Goal: Information Seeking & Learning: Learn about a topic

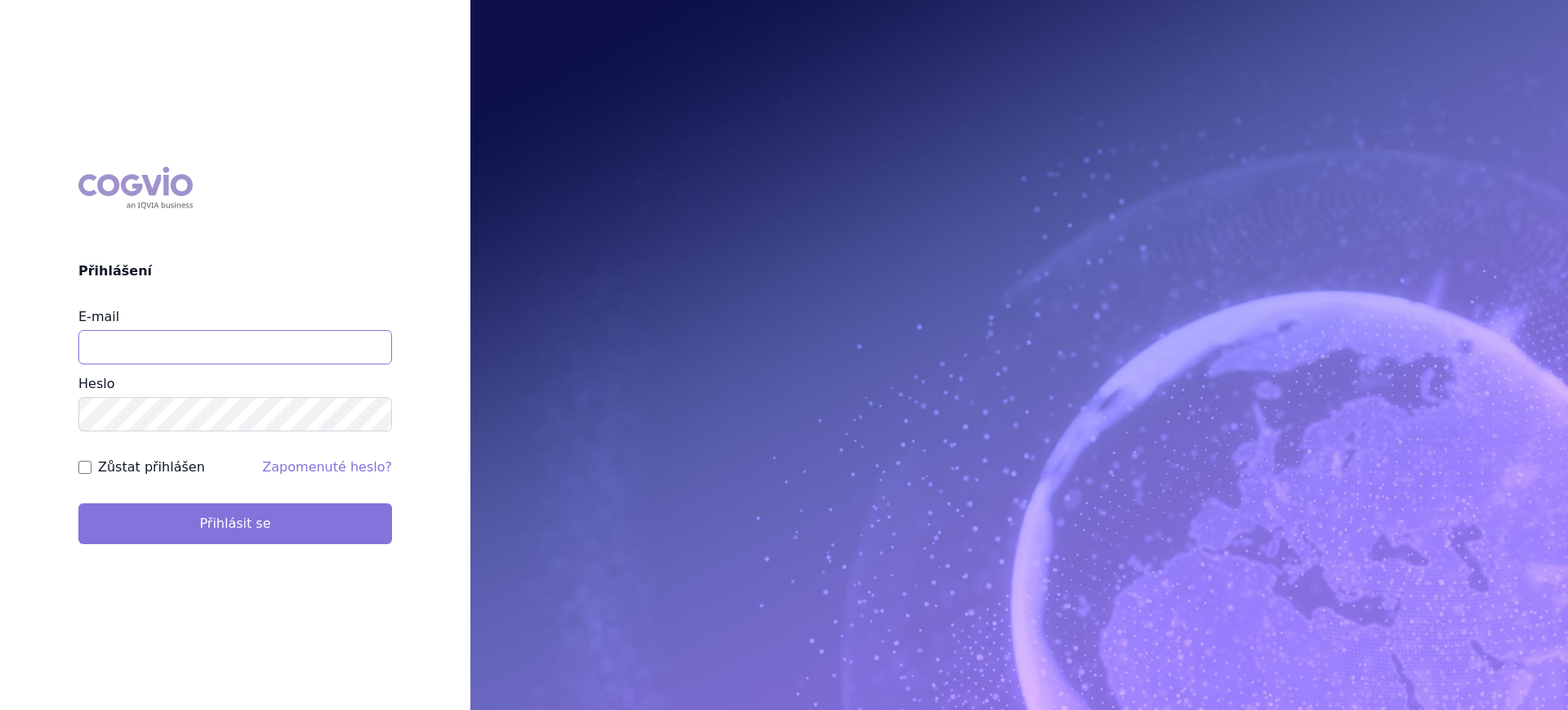
type input "lucie.sichtova@medochemie.com"
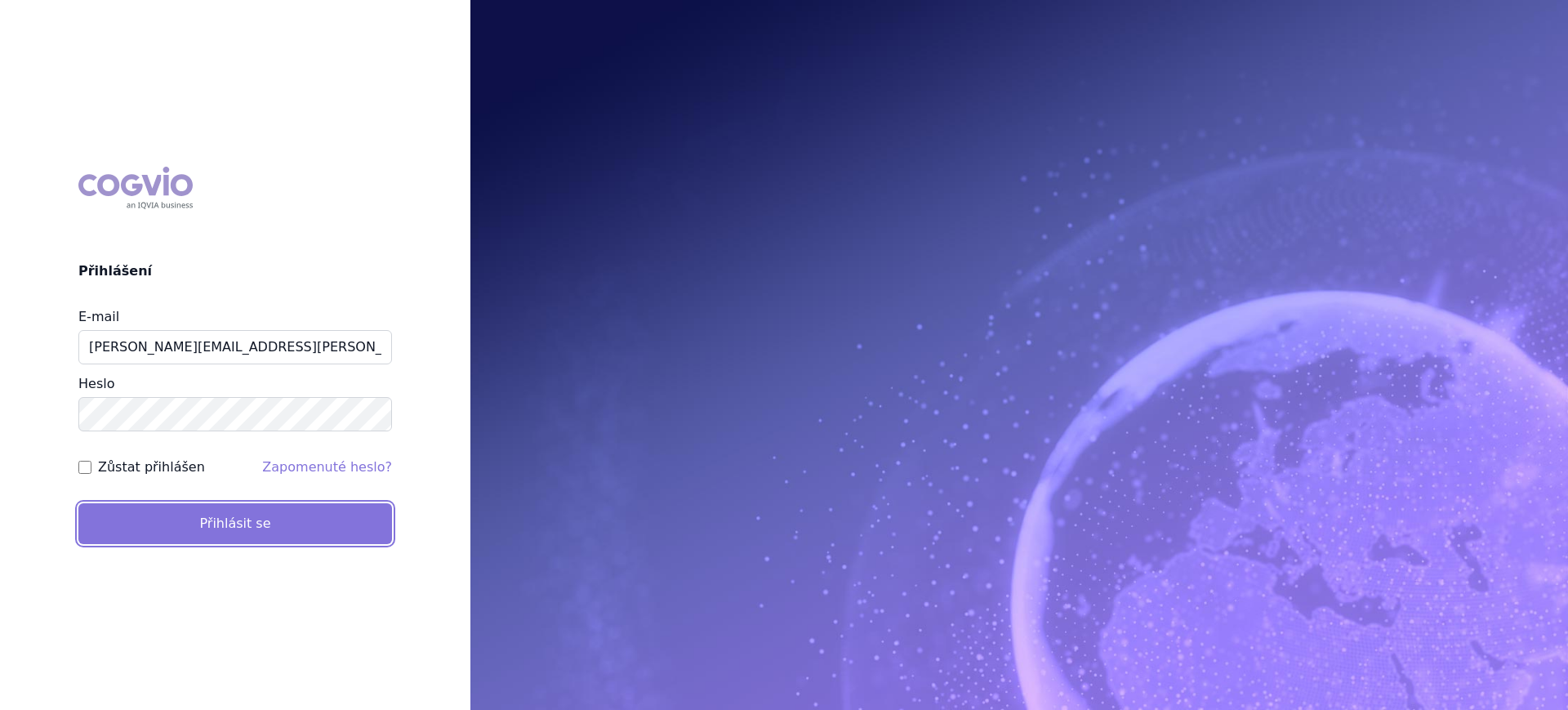
drag, startPoint x: 236, startPoint y: 519, endPoint x: 268, endPoint y: 520, distance: 32.0
click at [237, 520] on button "Přihlásit se" at bounding box center [235, 524] width 313 height 41
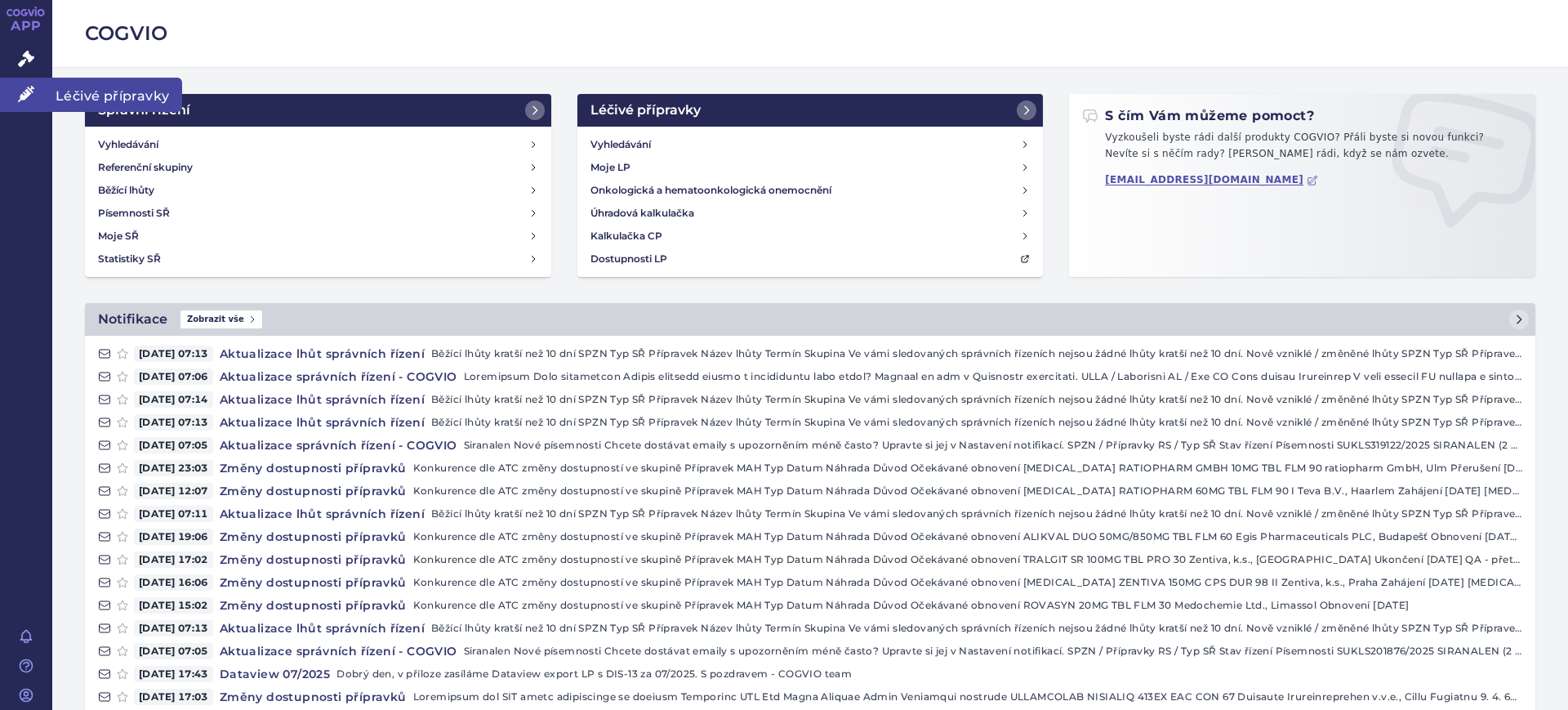
click at [21, 106] on link "Léčivé přípravky" at bounding box center [26, 94] width 53 height 35
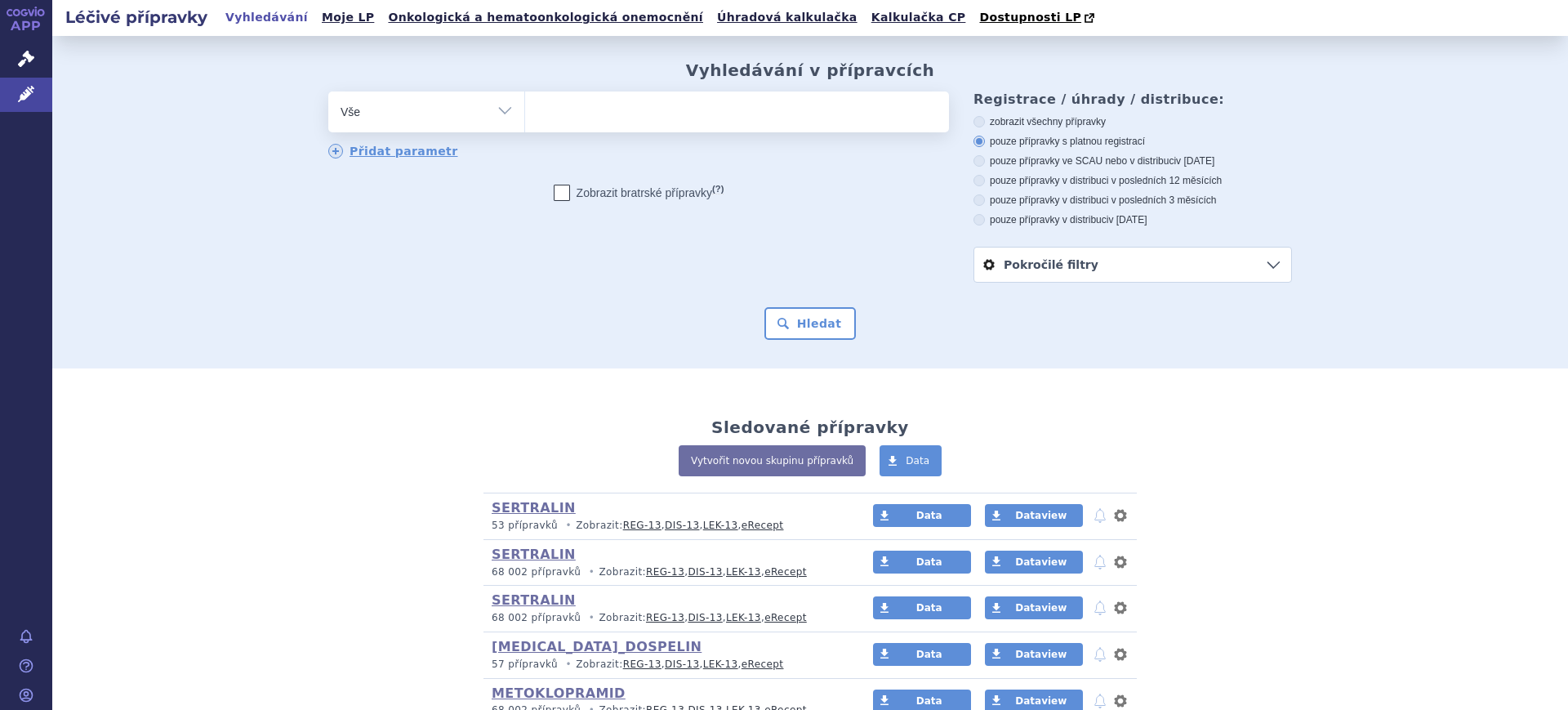
click at [409, 120] on select "Vše Přípravek/SUKL kód MAH VPOIS ATC/Aktivní látka Léková forma Síla" at bounding box center [427, 110] width 196 height 37
select select "filter-atc-group"
click at [329, 93] on select "Vše Přípravek/SUKL kód MAH VPOIS ATC/Aktivní látka Léková forma Síla" at bounding box center [427, 110] width 196 height 37
click at [610, 123] on ul at bounding box center [737, 109] width 424 height 35
click at [525, 123] on select at bounding box center [524, 111] width 1 height 41
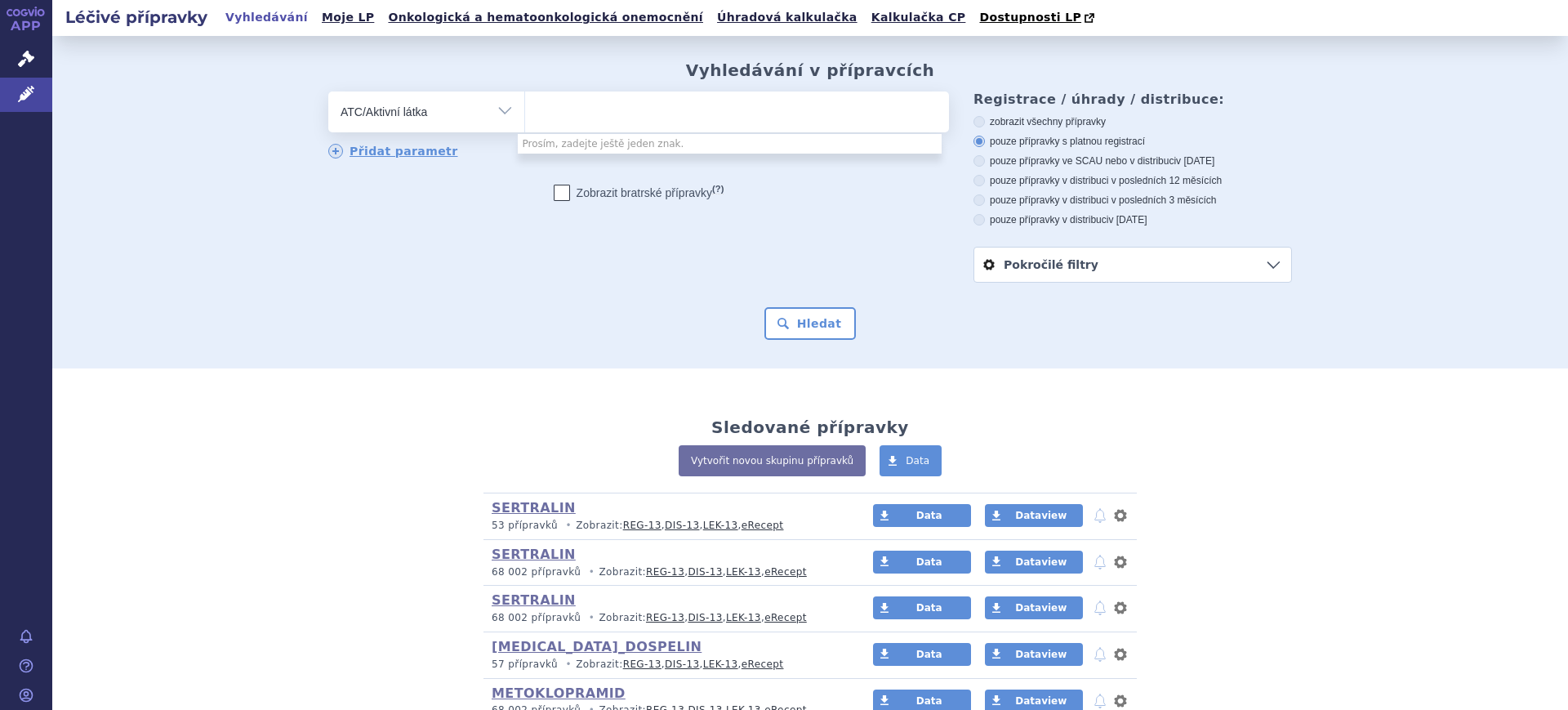
click at [381, 110] on select "Vše Přípravek/SUKL kód MAH VPOIS ATC/Aktivní látka Léková forma Síla" at bounding box center [427, 110] width 196 height 37
click at [329, 93] on select "Vše Přípravek/SUKL kód MAH VPOIS ATC/Aktivní látka Léková forma Síla" at bounding box center [427, 110] width 196 height 37
click at [559, 111] on ul at bounding box center [737, 109] width 424 height 35
click at [525, 111] on select at bounding box center [524, 111] width 1 height 41
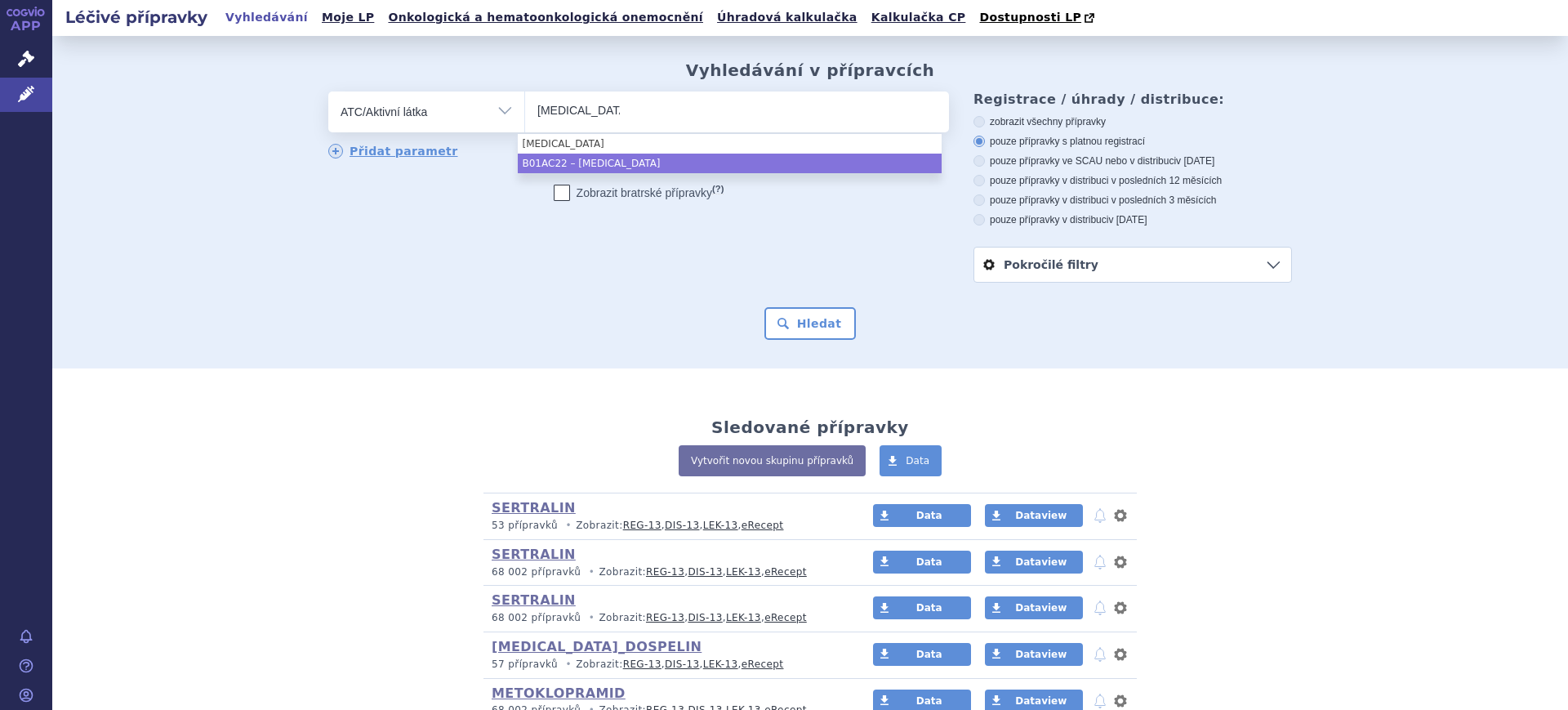
type input "prasugrel"
select select "B01AC22"
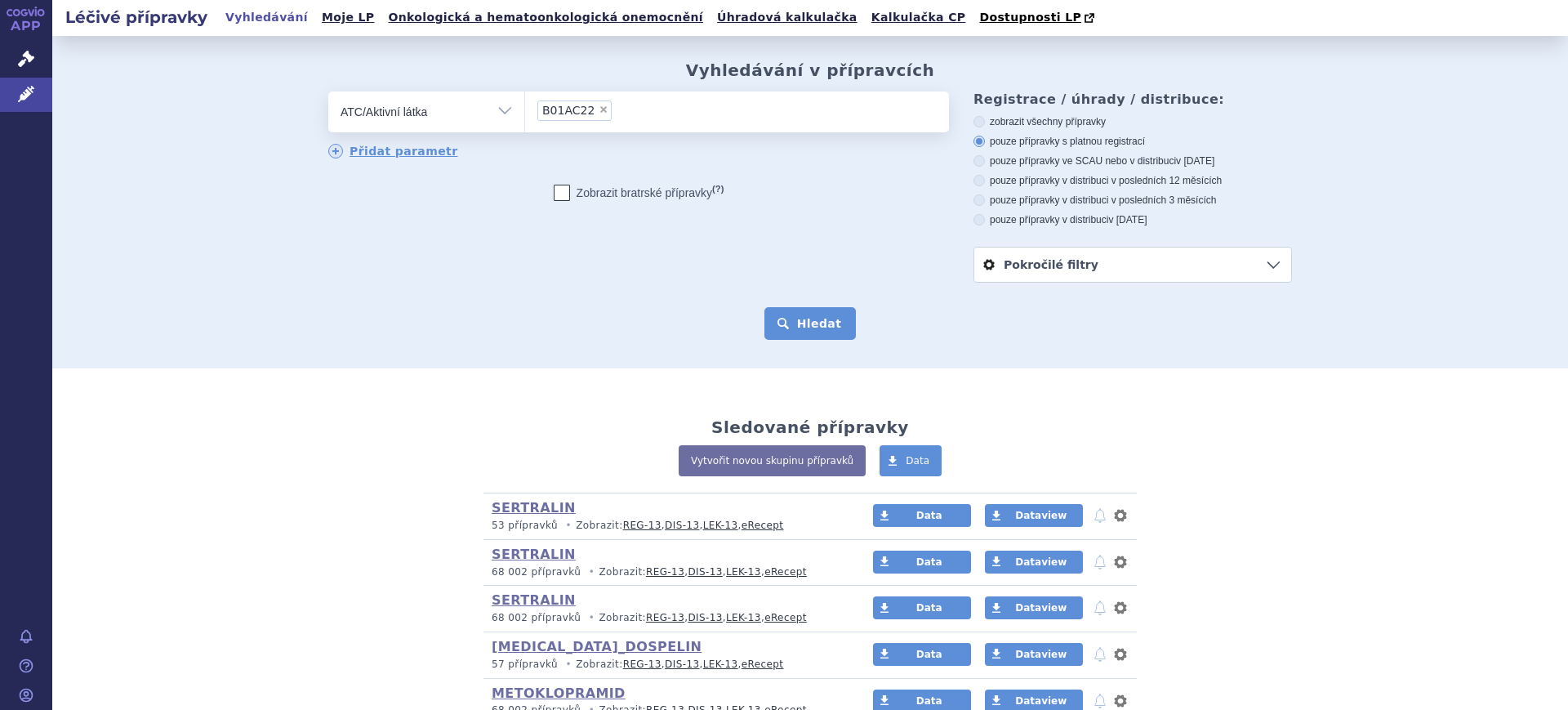
click at [784, 322] on button "Hledat" at bounding box center [811, 323] width 93 height 33
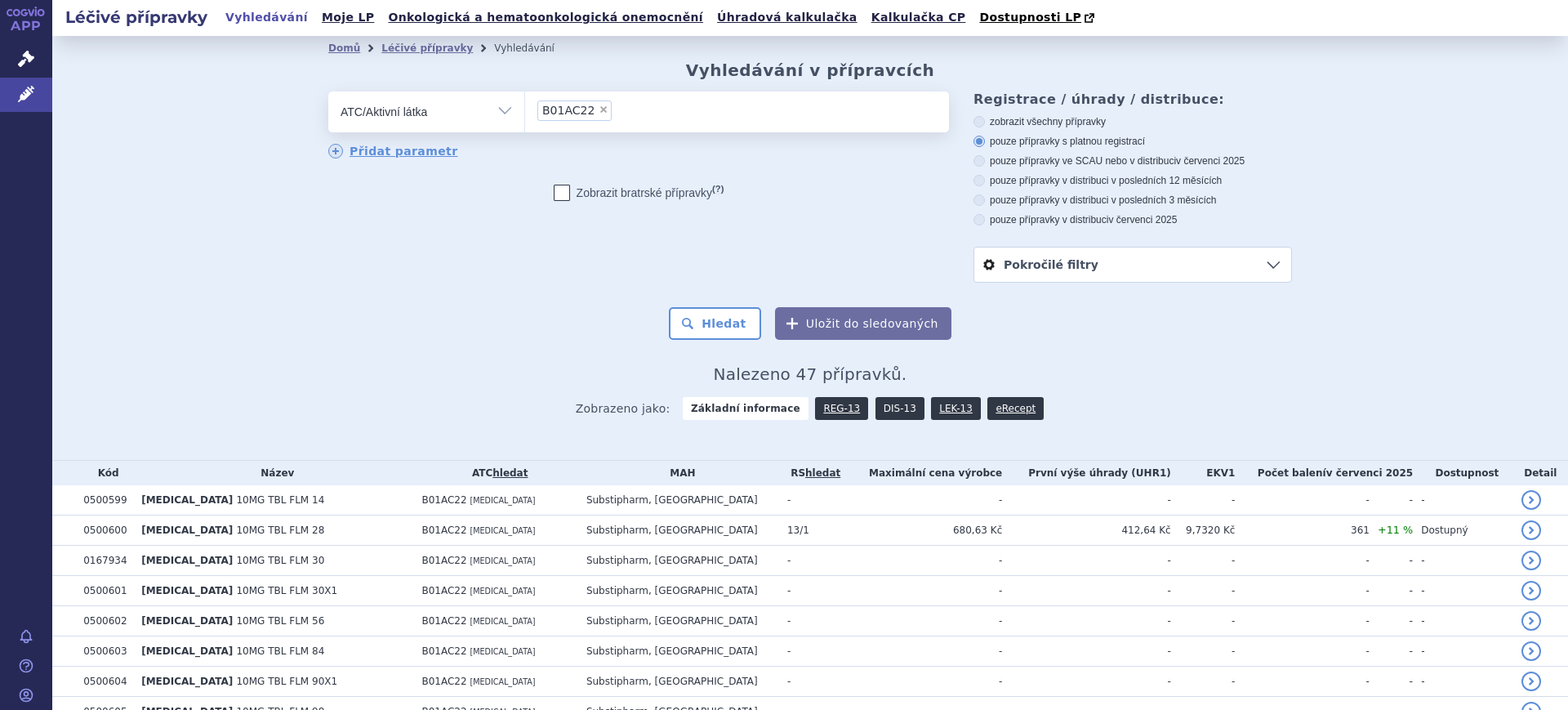
click at [886, 404] on link "DIS-13" at bounding box center [899, 409] width 49 height 23
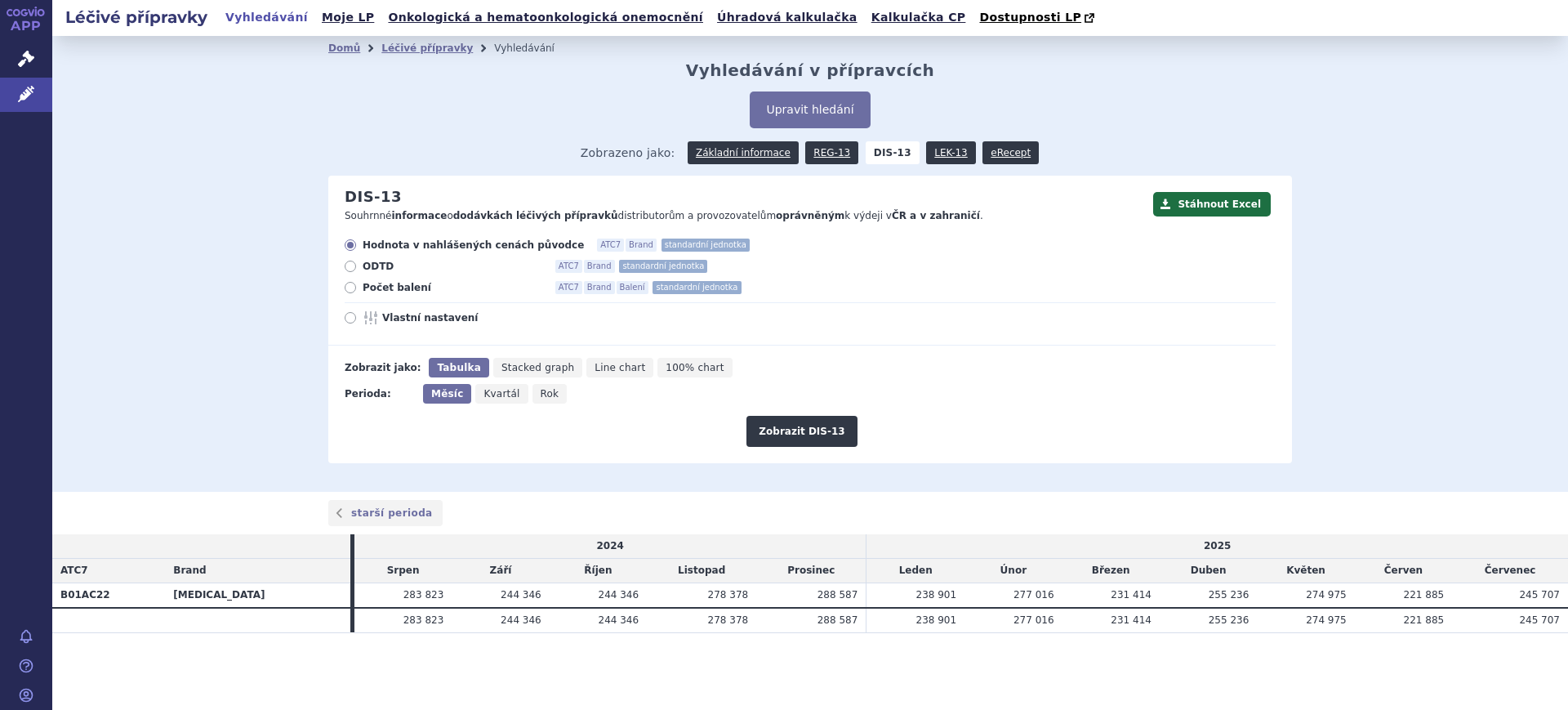
click at [540, 398] on span "Rok" at bounding box center [549, 394] width 19 height 12
click at [539, 395] on input "Rok" at bounding box center [538, 389] width 11 height 11
radio input "true"
click at [405, 321] on span "Vlastní nastavení" at bounding box center [472, 318] width 180 height 13
click at [357, 321] on input "Vlastní nastavení" at bounding box center [352, 320] width 11 height 11
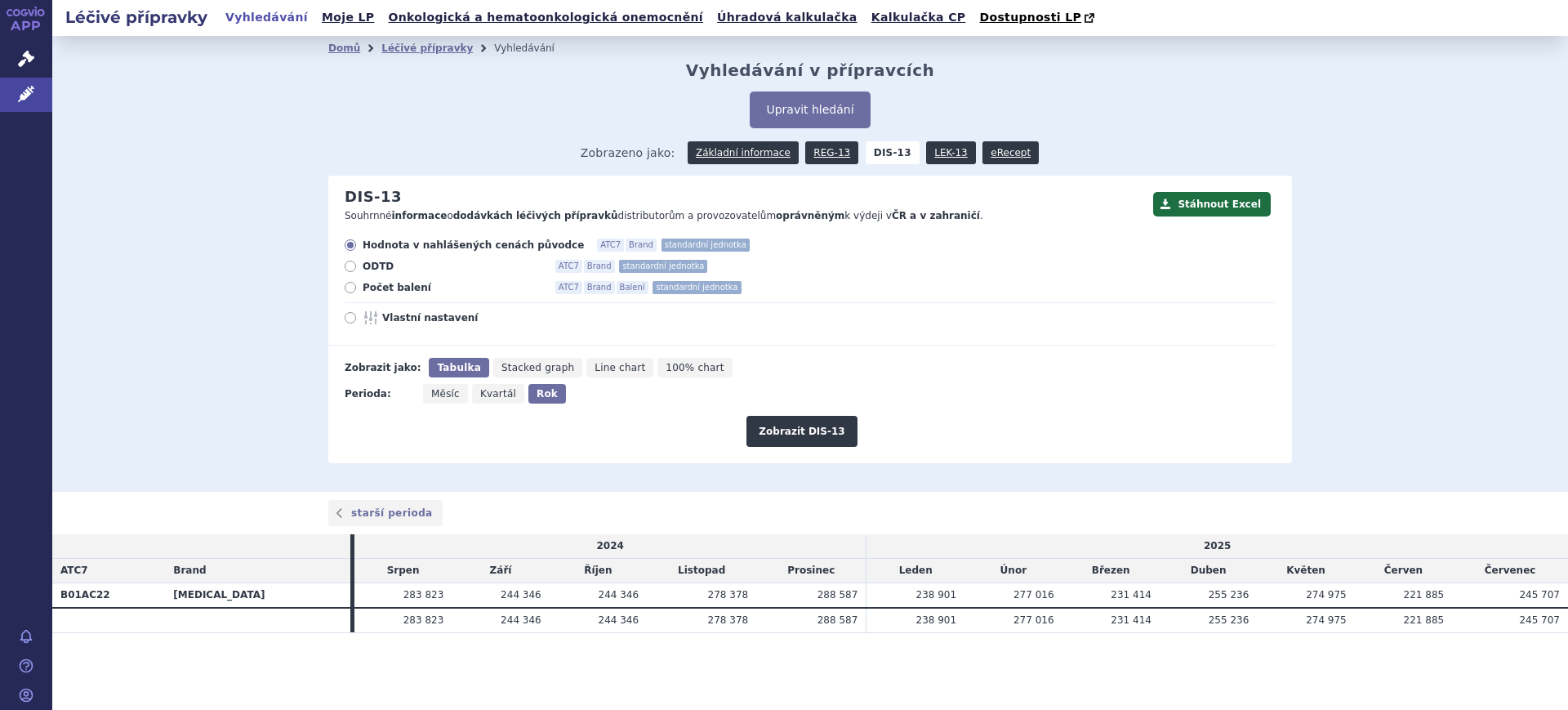
radio input "true"
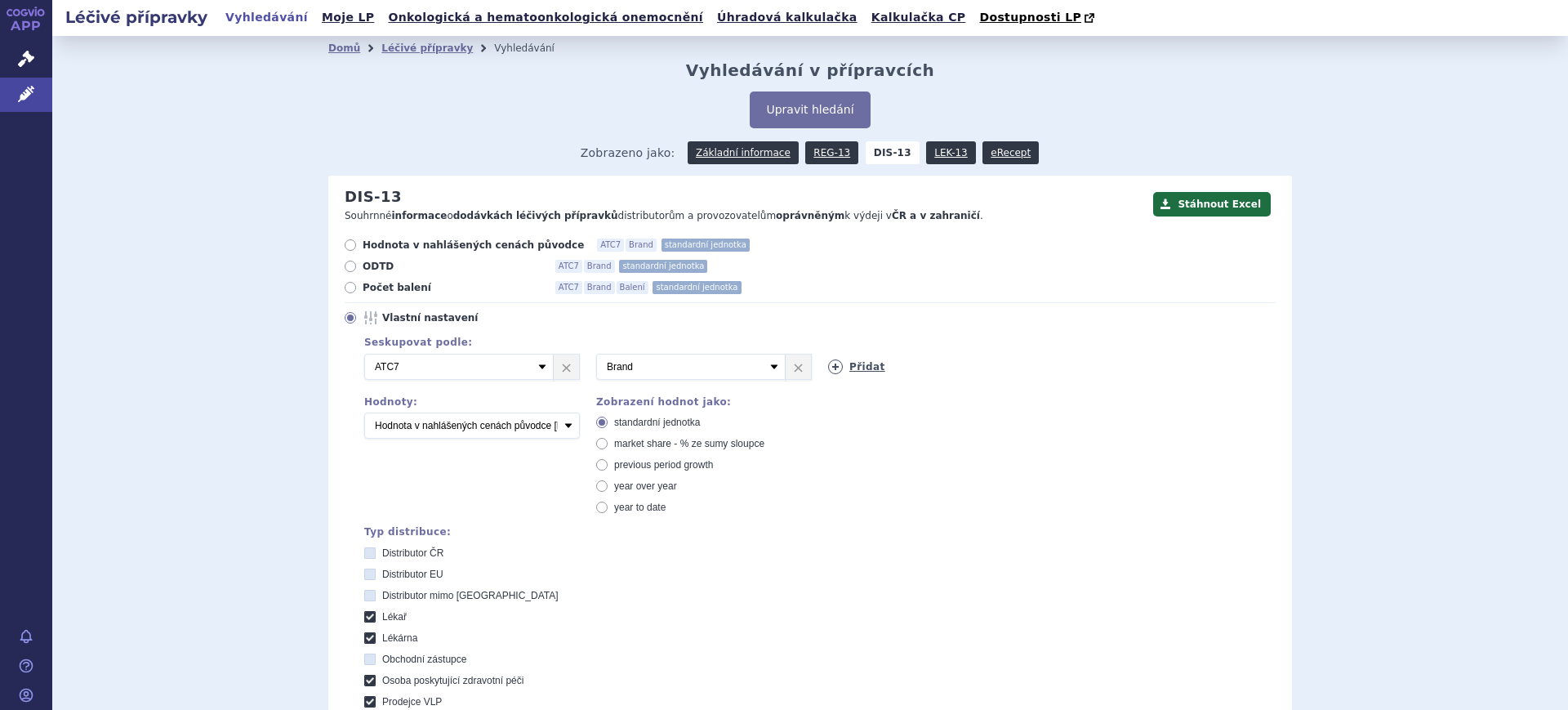
click at [828, 371] on icon at bounding box center [835, 367] width 15 height 15
click at [828, 371] on select "Vyberte groupování ATC3 ATC5 ATC7 Brand Balení SÚKL kód MAH VPOIS Referenční sk…" at bounding box center [922, 366] width 190 height 26
select select "mah"
click at [828, 355] on select "Vyberte groupování ATC3 ATC5 ATC7 Brand Balení SÚKL kód MAH VPOIS Referenční sk…" at bounding box center [922, 366] width 190 height 26
click at [477, 433] on select "Počet balení Hodnota v nahlášených cenách původce [DIS-13] Hodnota v maximálníc…" at bounding box center [472, 425] width 215 height 26
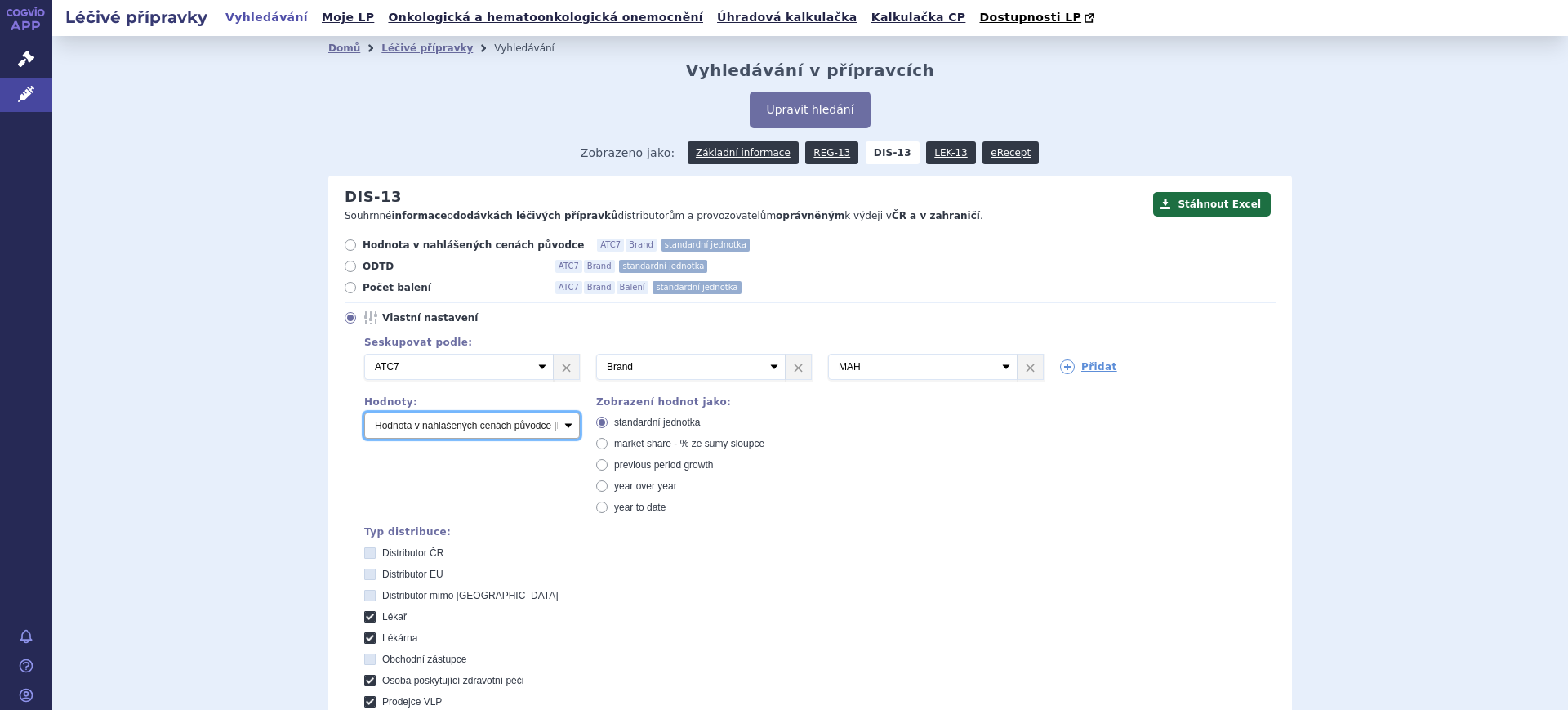
select select "packages"
click at [364, 413] on select "Počet balení Hodnota v nahlášených cenách původce [DIS-13] Hodnota v maximálníc…" at bounding box center [472, 425] width 215 height 26
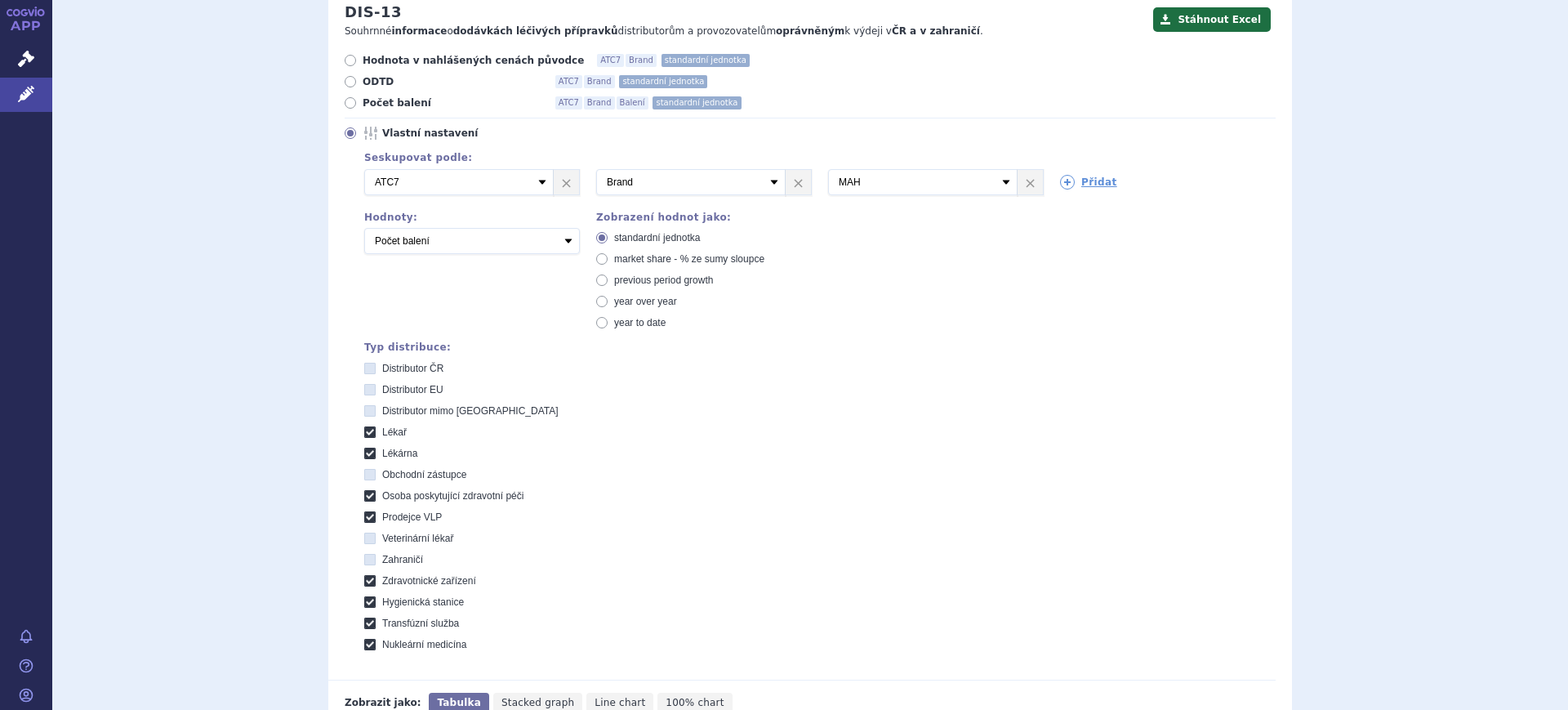
scroll to position [409, 0]
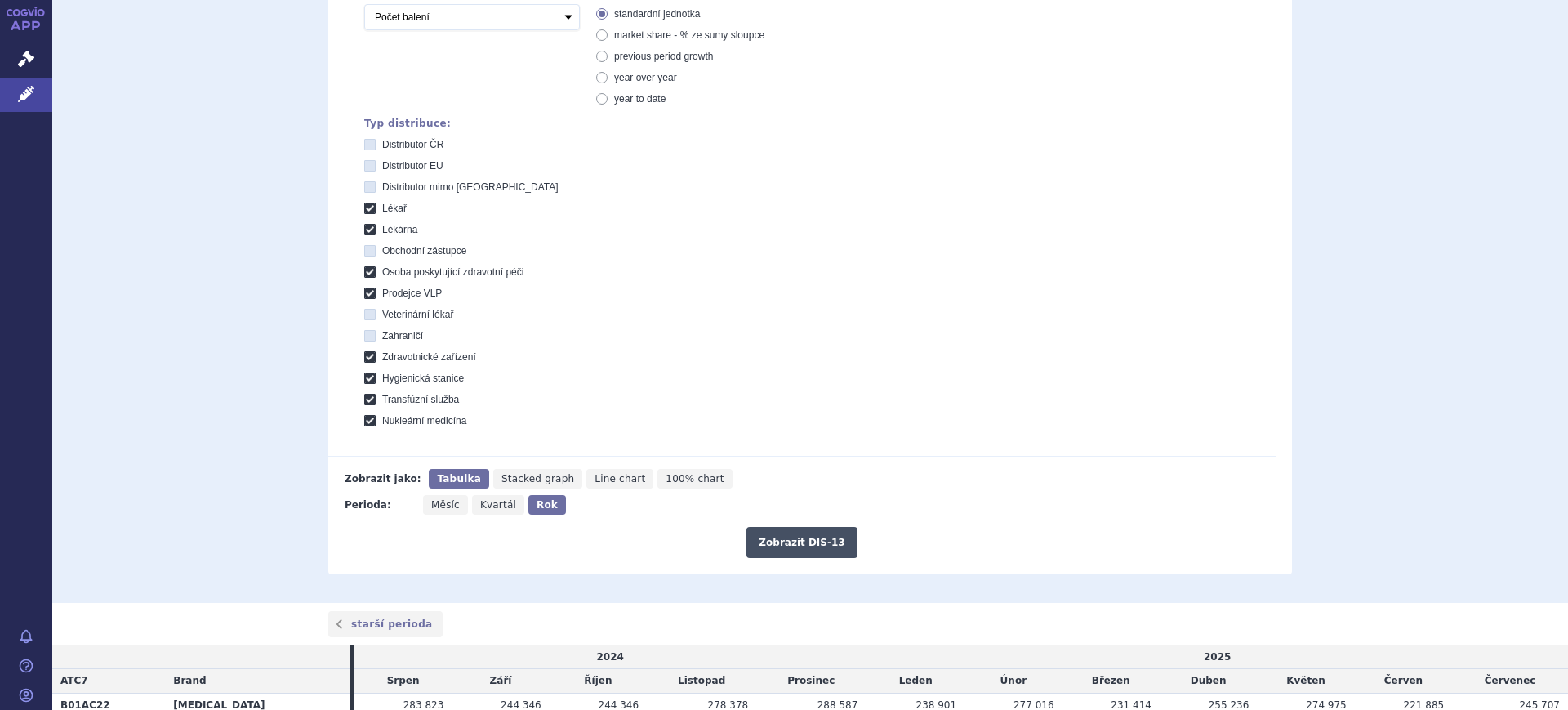
click at [822, 542] on button "Zobrazit DIS-13" at bounding box center [802, 543] width 110 height 31
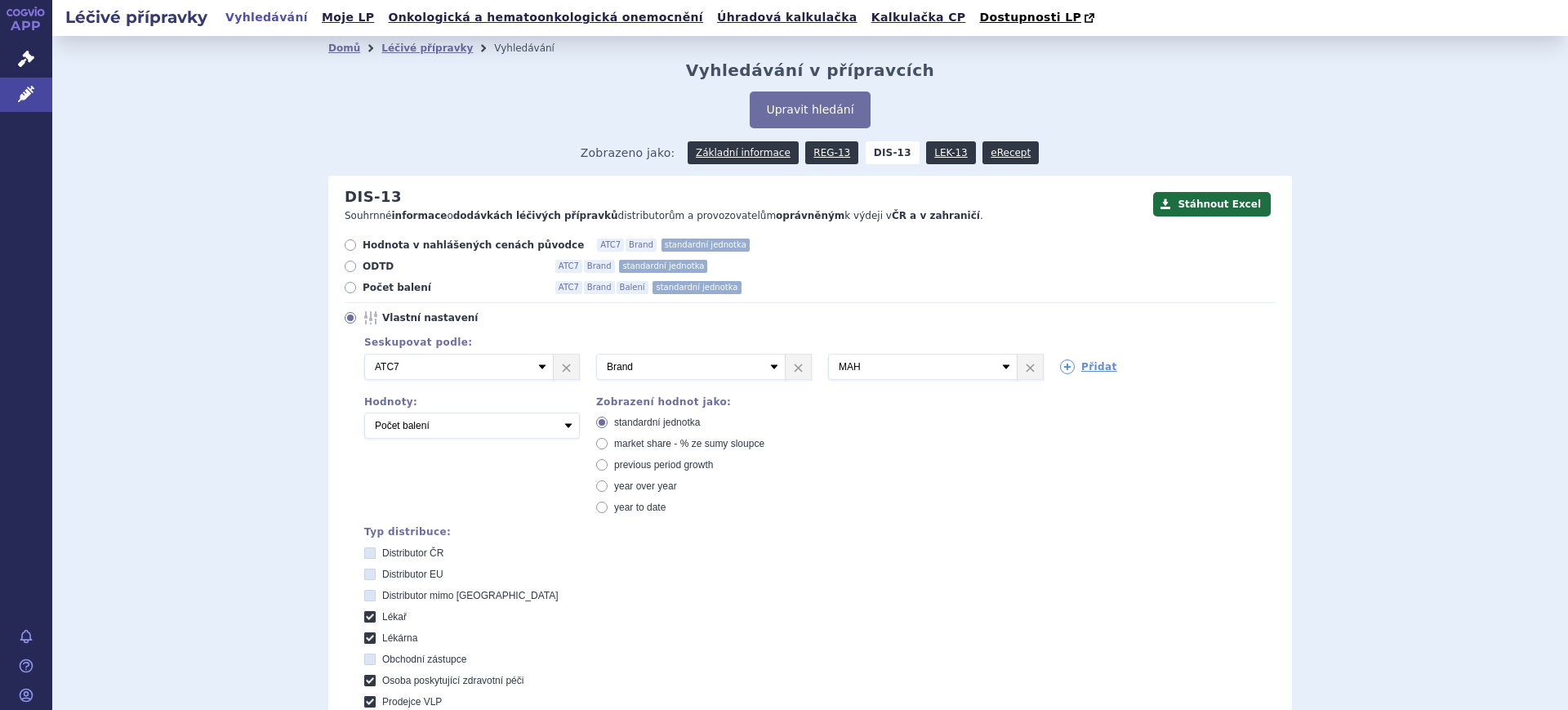
scroll to position [509, 0]
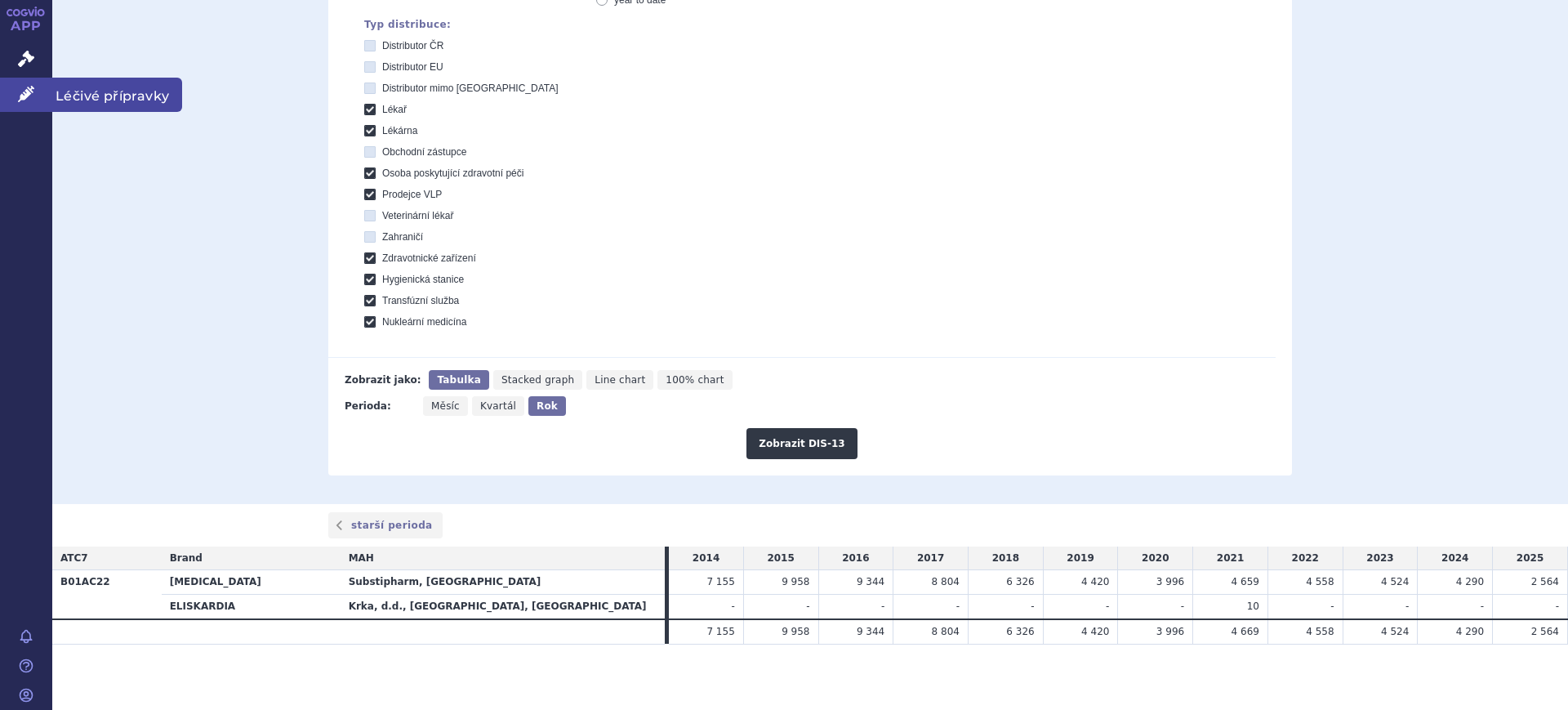
click at [5, 94] on link "Léčivé přípravky" at bounding box center [26, 94] width 53 height 35
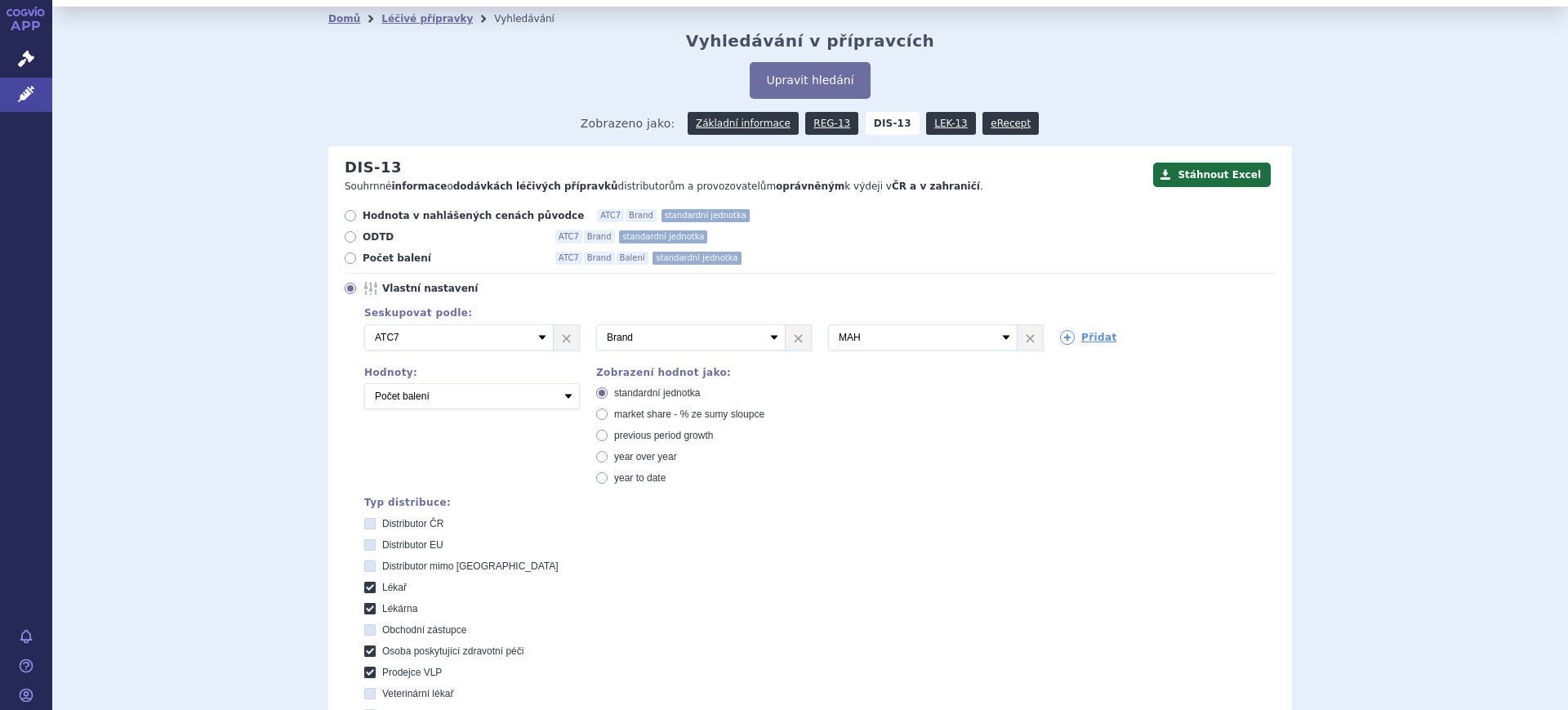
scroll to position [0, 0]
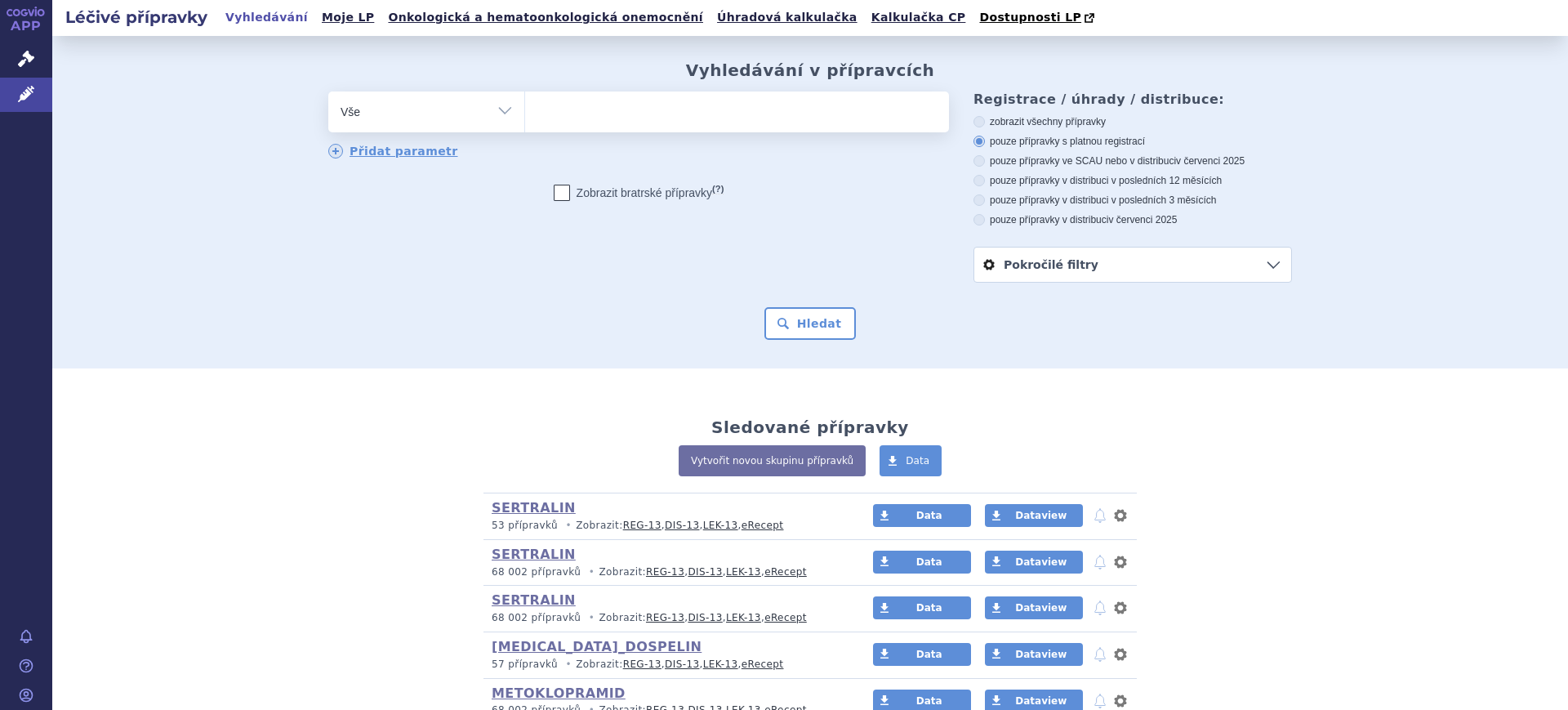
select select "filter-atc-group"
click at [329, 93] on select "Vše Přípravek/SUKL kód MAH VPOIS ATC/Aktivní látka Léková forma Síla" at bounding box center [427, 110] width 196 height 37
drag, startPoint x: 644, startPoint y: 115, endPoint x: 658, endPoint y: 118, distance: 14.3
click at [644, 116] on ul at bounding box center [737, 109] width 424 height 35
click at [525, 116] on select at bounding box center [524, 111] width 1 height 41
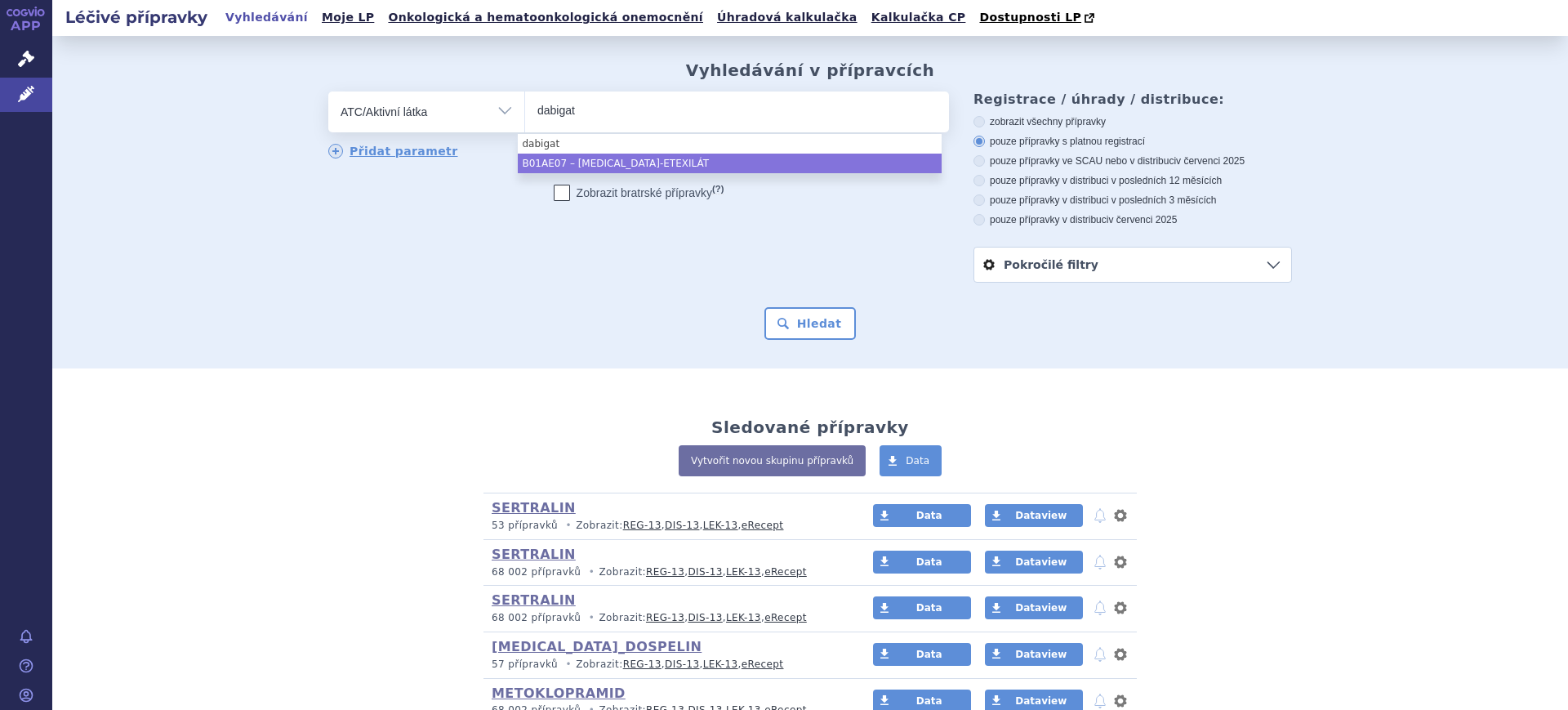
type input "dabigat"
select select "B01AE07"
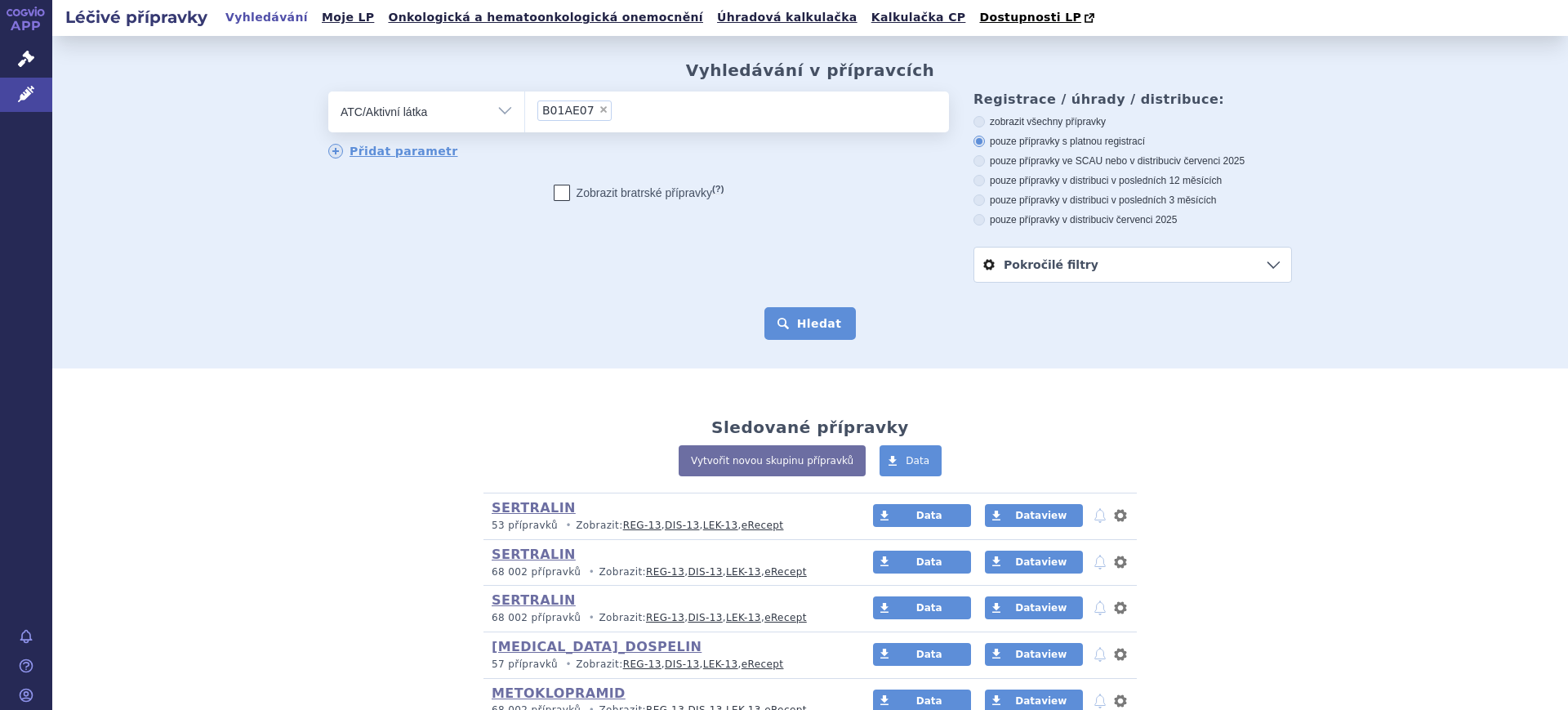
click at [818, 328] on button "Hledat" at bounding box center [811, 323] width 93 height 33
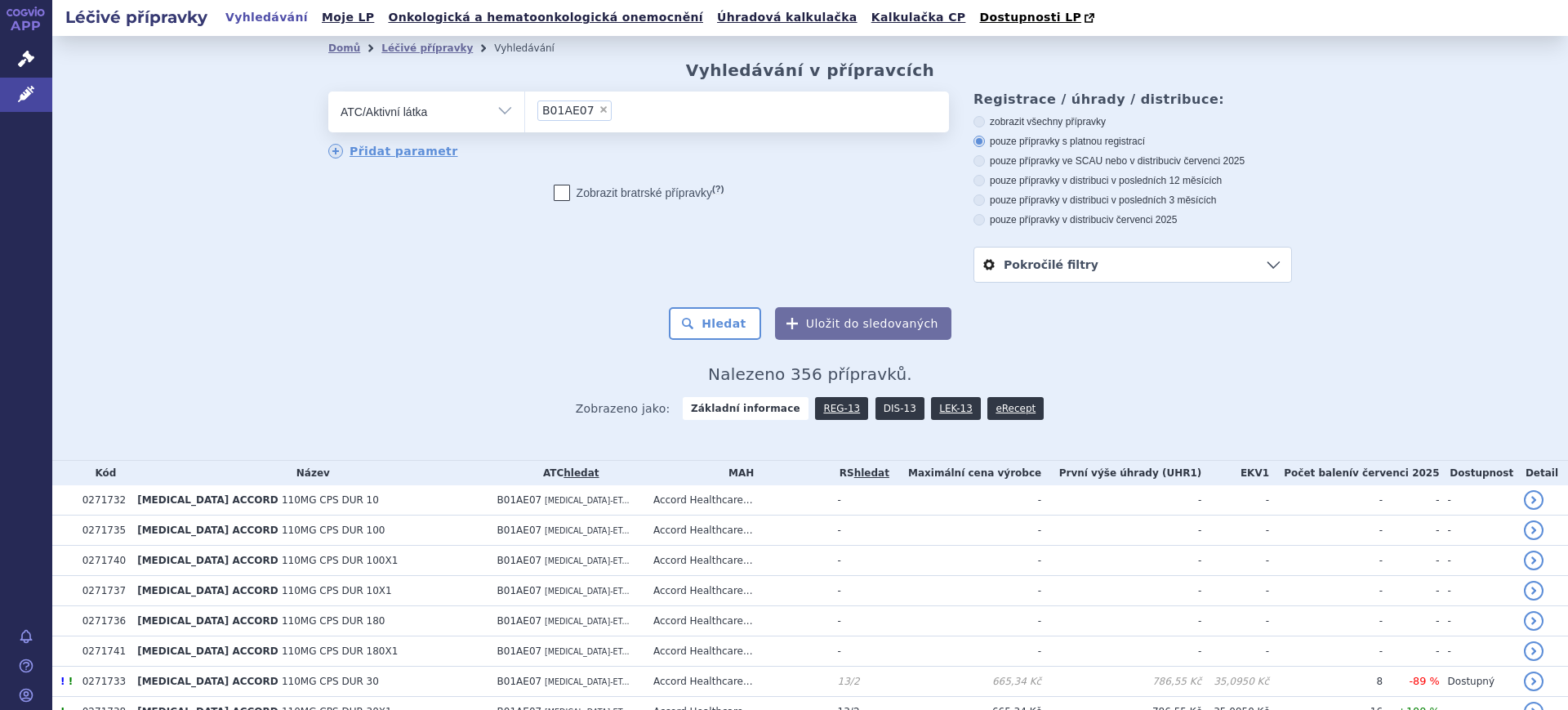
click at [886, 417] on link "DIS-13" at bounding box center [899, 409] width 49 height 23
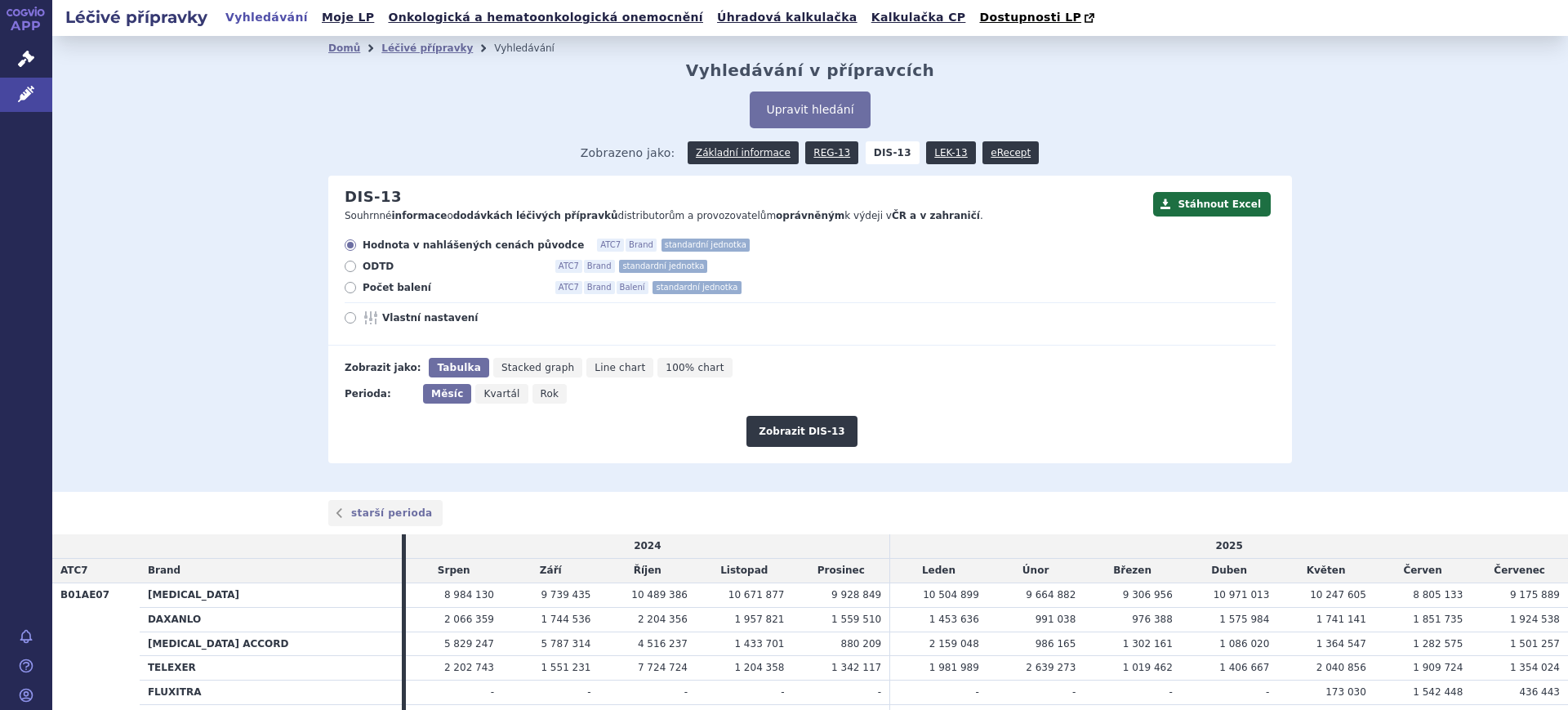
click at [540, 396] on span "Rok" at bounding box center [549, 394] width 19 height 12
click at [532, 395] on input "Rok" at bounding box center [538, 389] width 11 height 11
radio input "true"
click at [782, 431] on button "Zobrazit DIS-13" at bounding box center [802, 431] width 110 height 31
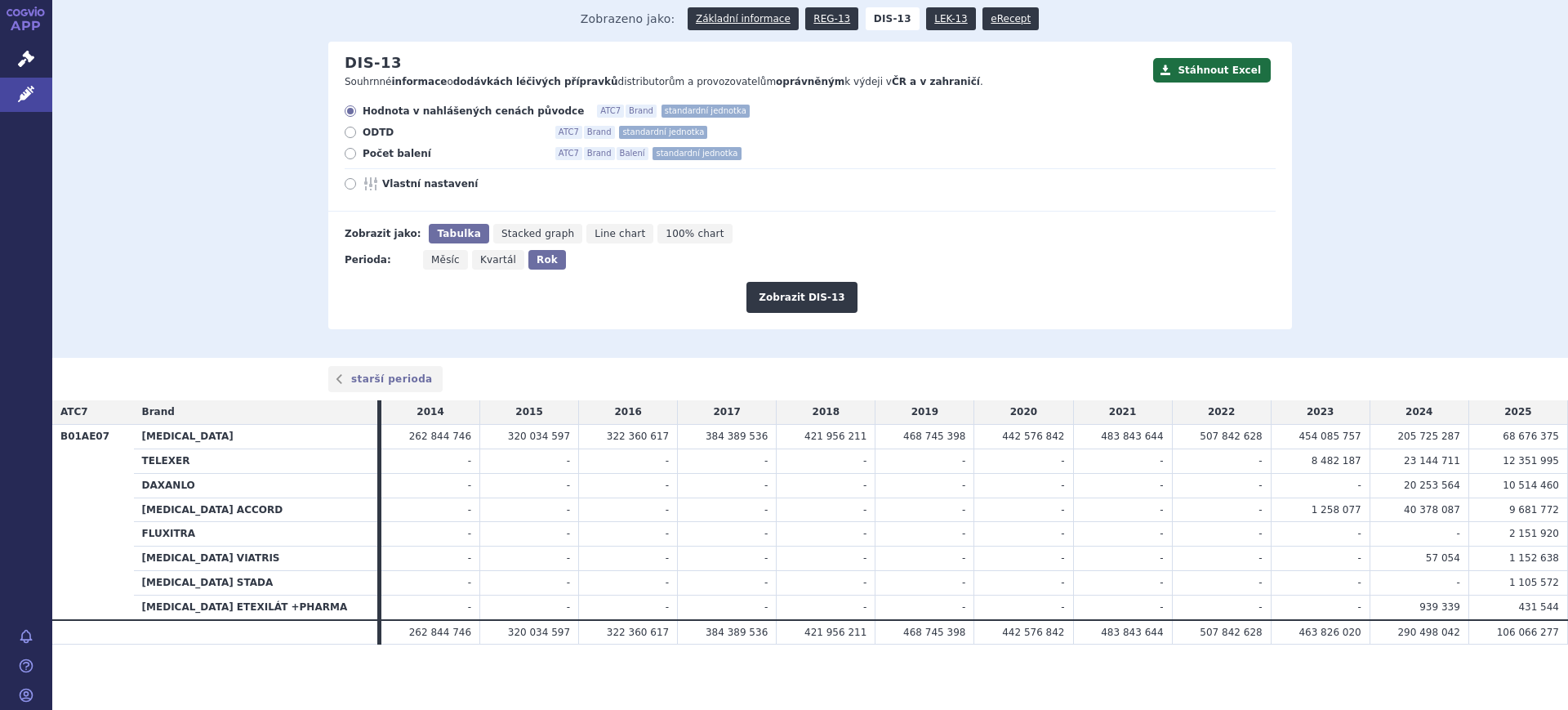
scroll to position [135, 0]
